Goal: Find specific page/section: Find specific page/section

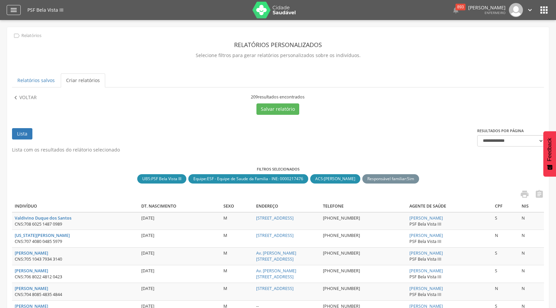
click at [11, 10] on icon "" at bounding box center [14, 10] width 8 height 8
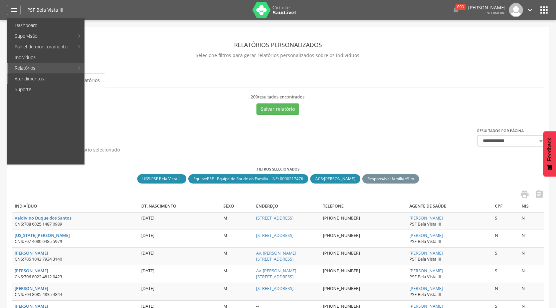
click at [47, 80] on link "Atendimentos" at bounding box center [46, 78] width 76 height 11
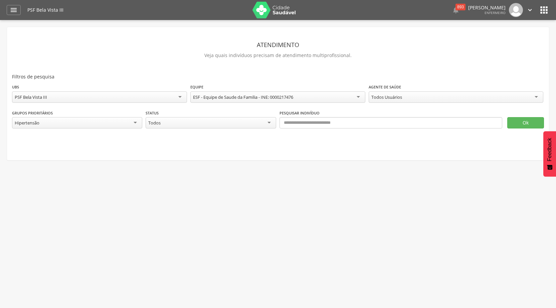
click at [530, 97] on div "Todos Usuários" at bounding box center [456, 97] width 175 height 11
click at [521, 123] on button "Ok" at bounding box center [525, 122] width 37 height 11
click at [516, 124] on button "Ok" at bounding box center [525, 122] width 37 height 11
click at [9, 15] on div " Dashboard Supervisão Produtividade Mapa da Cidade App desatualizado Última si…" at bounding box center [278, 10] width 543 height 20
click at [9, 9] on div "" at bounding box center [14, 10] width 14 height 10
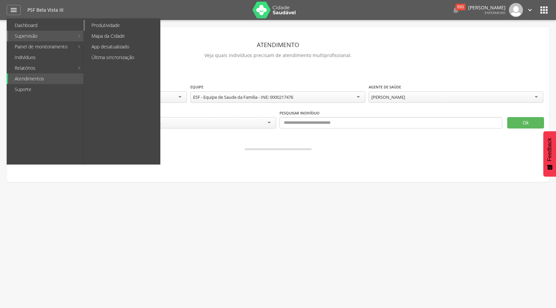
click at [104, 28] on link "Produtividade" at bounding box center [122, 25] width 75 height 11
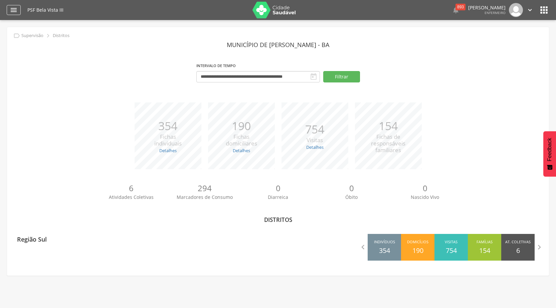
click at [10, 10] on icon "" at bounding box center [14, 10] width 8 height 8
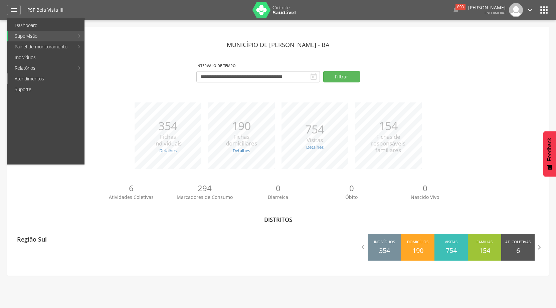
click at [62, 77] on link "Atendimentos" at bounding box center [46, 78] width 76 height 11
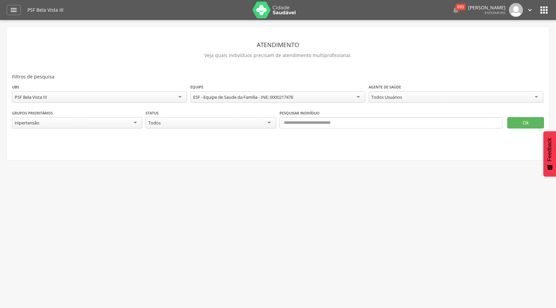
scroll to position [8, 0]
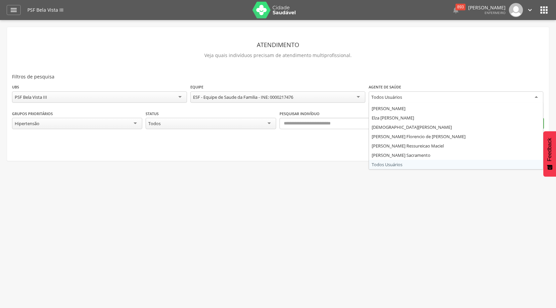
click at [439, 97] on div "Todos Usuários" at bounding box center [456, 98] width 175 height 12
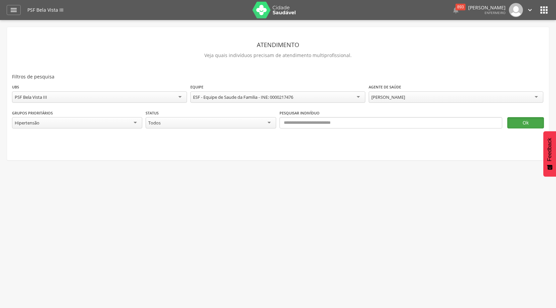
click at [534, 122] on button "Ok" at bounding box center [525, 122] width 37 height 11
click at [519, 123] on button "Ok" at bounding box center [525, 122] width 37 height 11
click at [536, 123] on button "Ok" at bounding box center [525, 122] width 37 height 11
click at [14, 10] on icon "" at bounding box center [14, 10] width 8 height 8
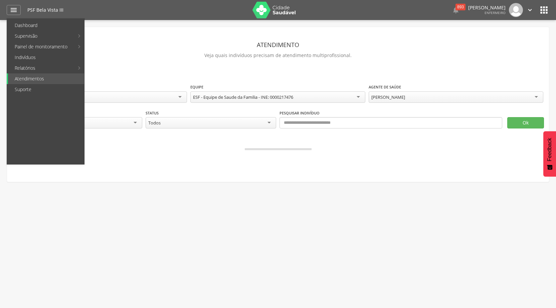
click at [201, 209] on div " Supervisão  Distritos  Ubs Coordenador: - [PERSON_NAME] / BA Intervalo de T…" at bounding box center [278, 174] width 556 height 308
